Goal: Task Accomplishment & Management: Manage account settings

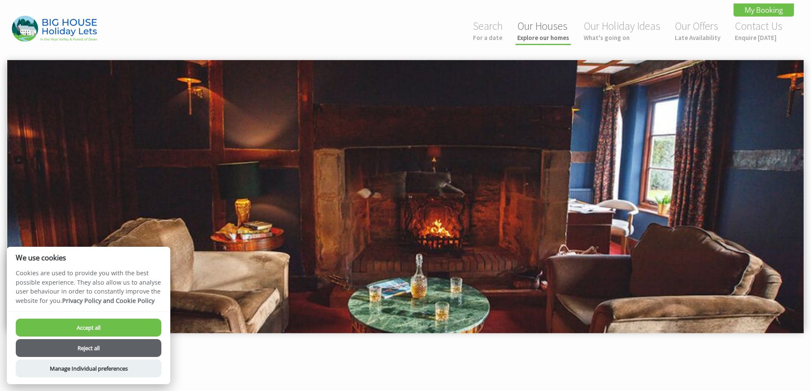
click at [544, 35] on small "Explore our homes" at bounding box center [543, 38] width 52 height 8
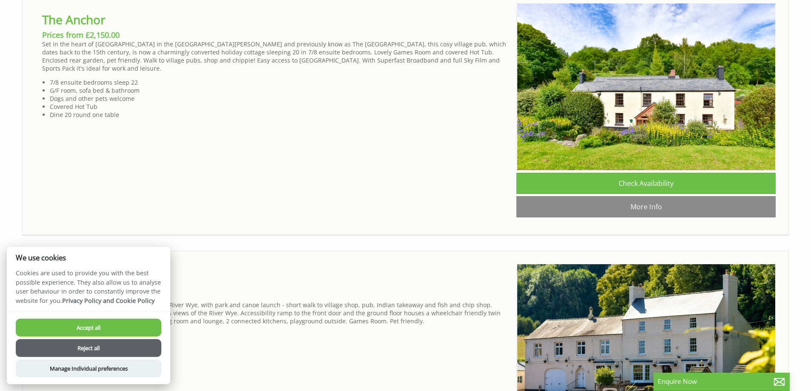
scroll to position [1107, 0]
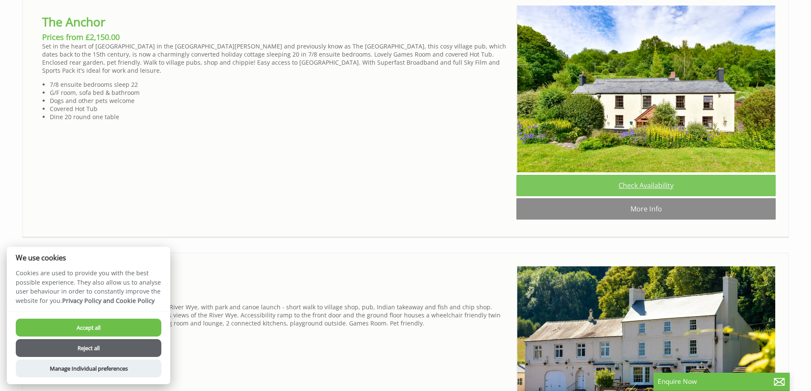
click at [641, 196] on link "Check Availability" at bounding box center [645, 185] width 259 height 21
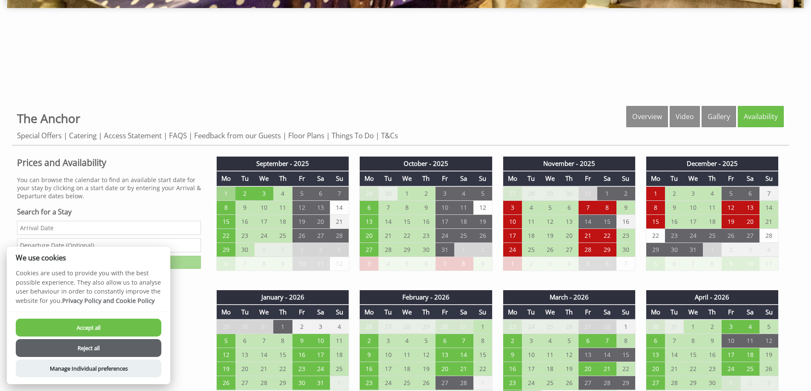
scroll to position [341, 0]
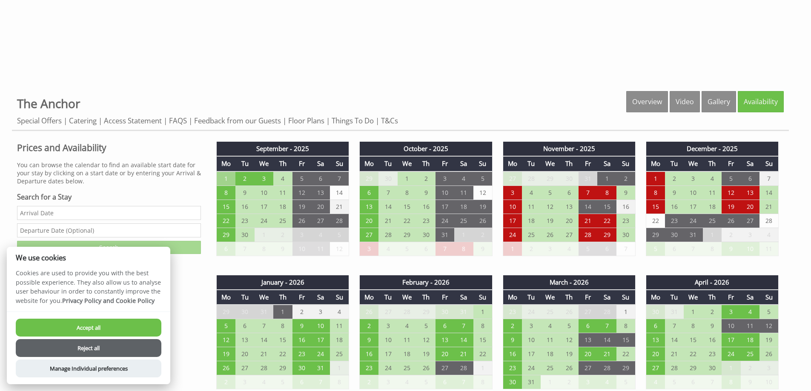
click at [73, 327] on button "Accept all" at bounding box center [89, 328] width 146 height 18
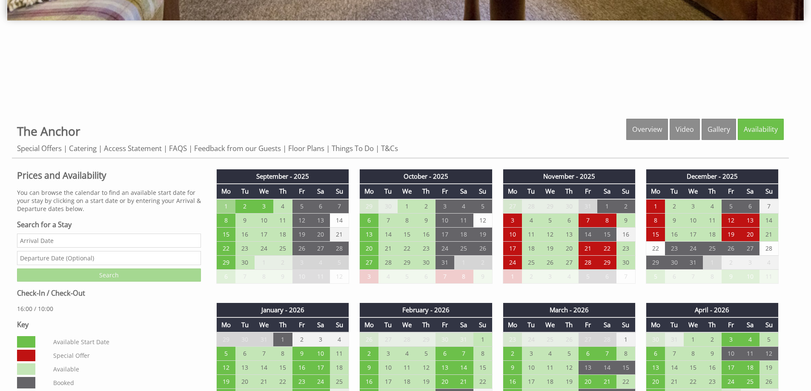
scroll to position [298, 0]
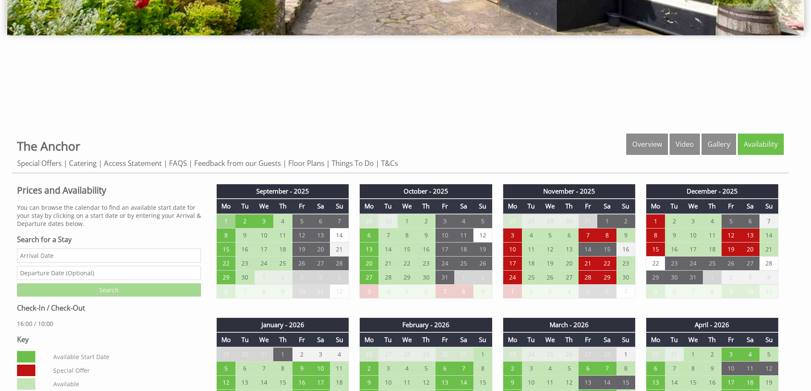
scroll to position [298, 0]
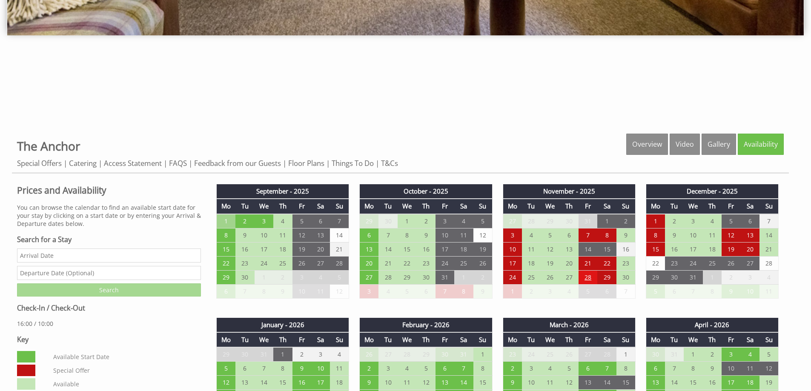
click at [589, 276] on td "28" at bounding box center [587, 277] width 19 height 14
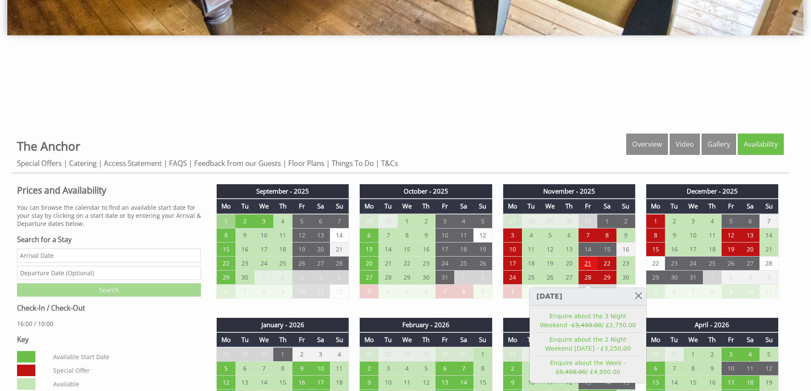
click at [587, 264] on td "21" at bounding box center [587, 263] width 19 height 14
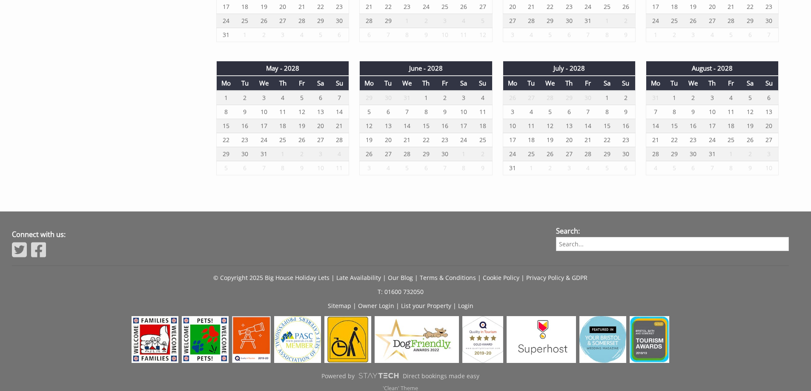
scroll to position [1497, 0]
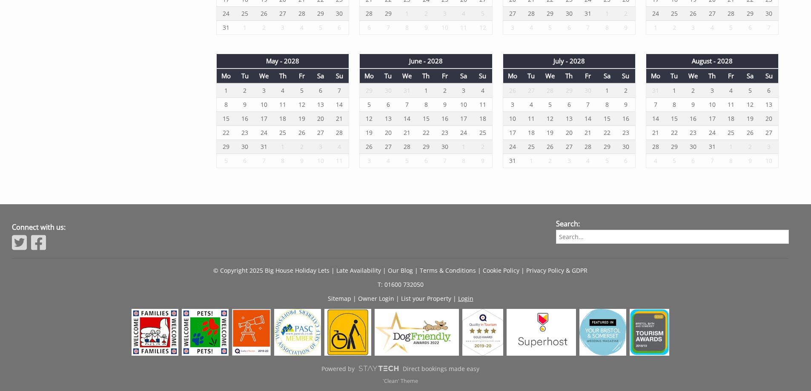
click at [465, 299] on link "Login" at bounding box center [465, 299] width 15 height 8
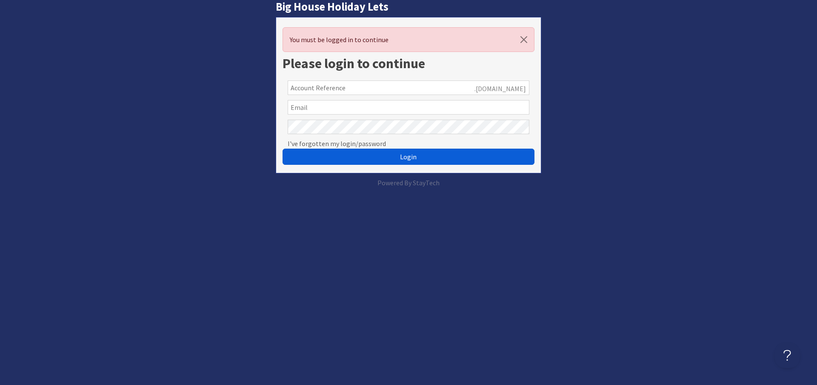
type input "[PERSON_NAME][EMAIL_ADDRESS][DOMAIN_NAME]"
click at [407, 157] on span "Login" at bounding box center [408, 156] width 17 height 9
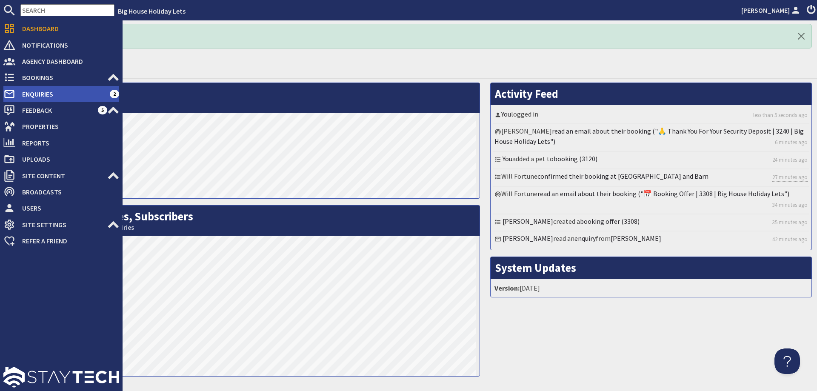
click at [28, 92] on span "Enquiries" at bounding box center [62, 94] width 94 height 14
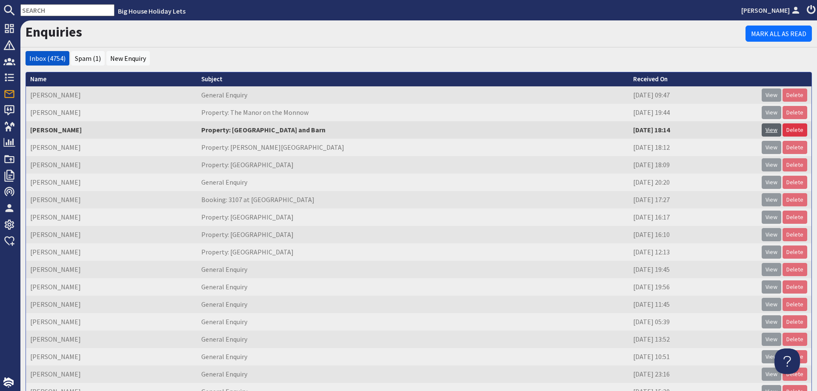
click at [763, 129] on link "View" at bounding box center [772, 129] width 20 height 13
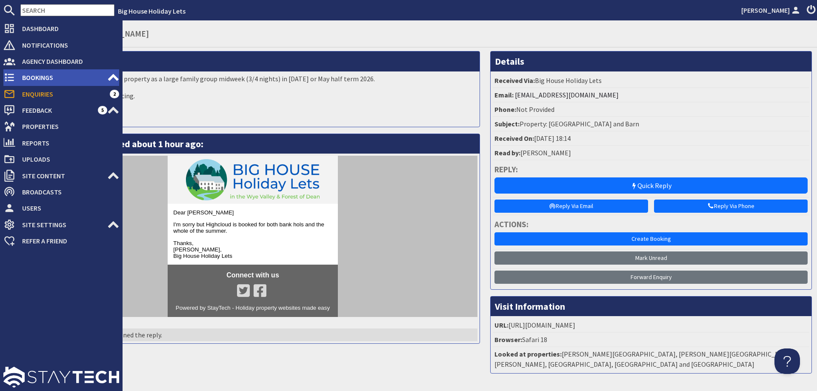
click at [38, 80] on span "Bookings" at bounding box center [61, 78] width 92 height 14
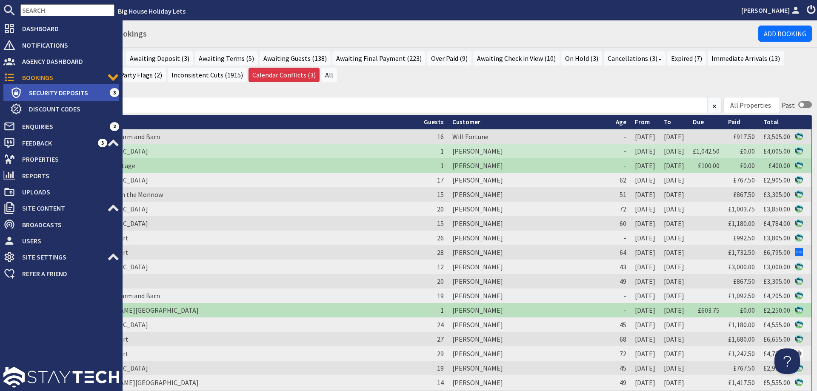
click at [44, 92] on span "Security Deposits" at bounding box center [66, 93] width 88 height 14
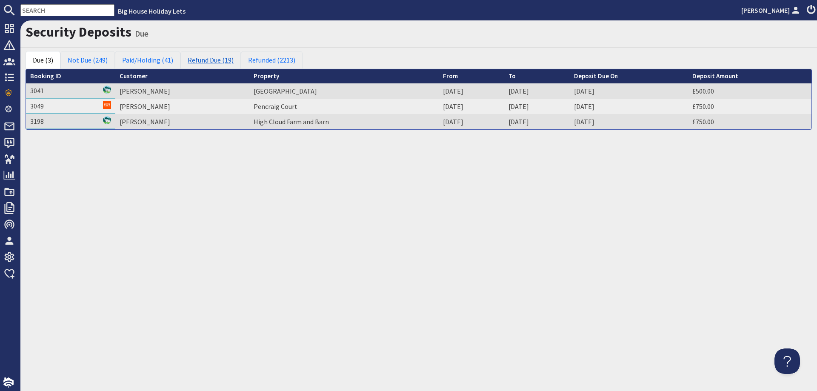
click at [203, 59] on link "Refund Due (19)" at bounding box center [210, 60] width 60 height 18
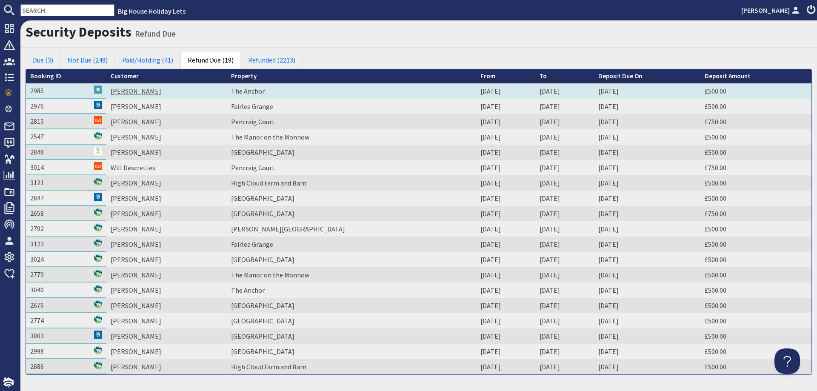
click at [130, 90] on link "[PERSON_NAME]" at bounding box center [136, 91] width 51 height 9
